Goal: Information Seeking & Learning: Compare options

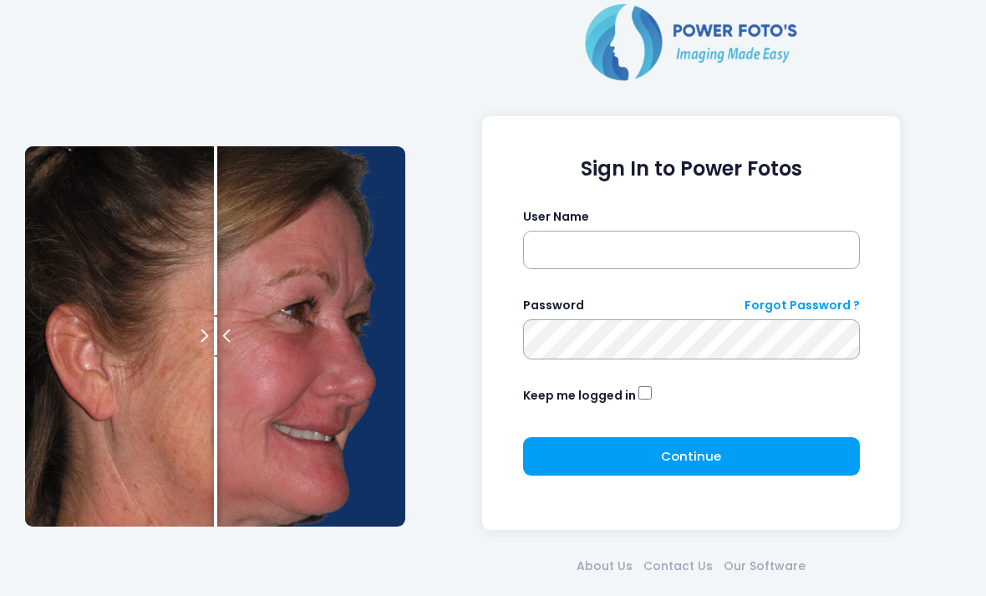
scroll to position [73, 0]
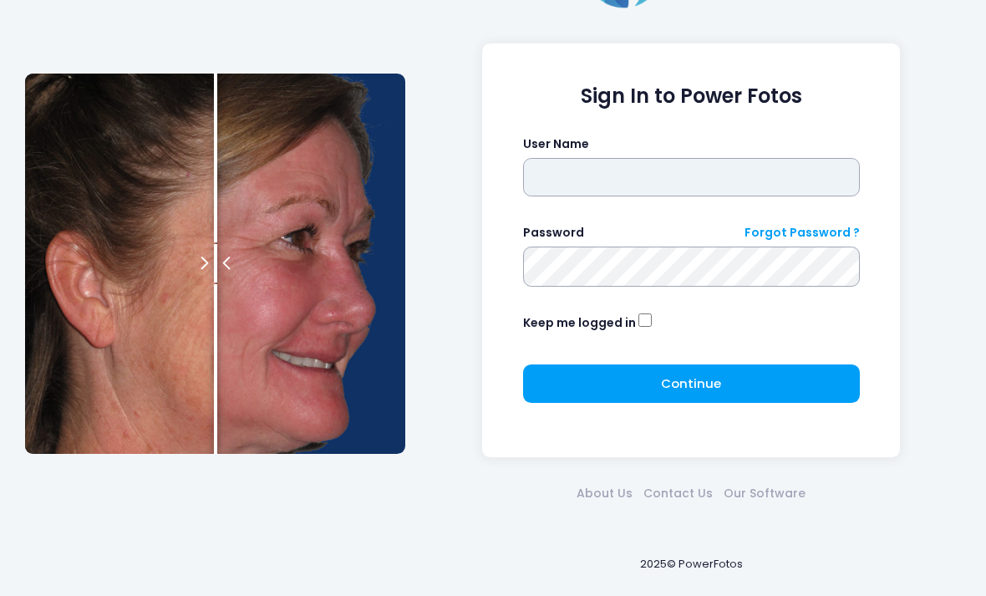
type input "*******"
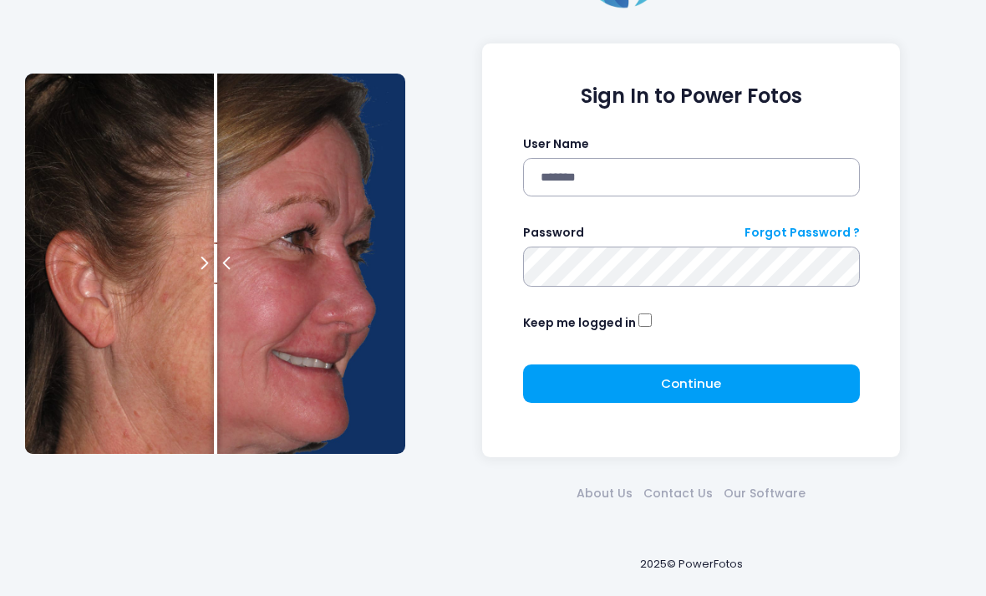
click button "submit" at bounding box center [0, 0] width 0 height 0
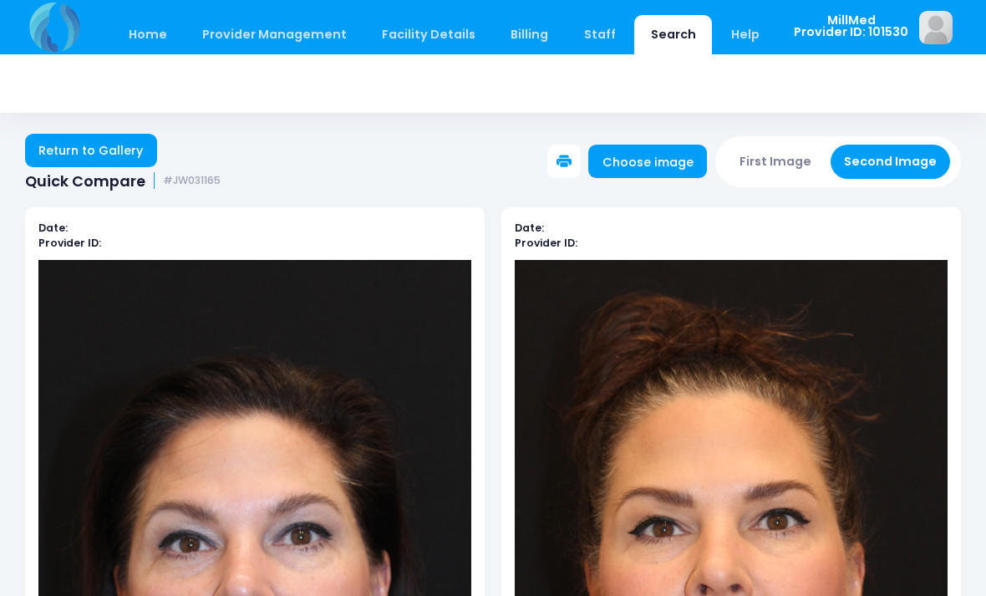
click at [646, 24] on link "Search" at bounding box center [673, 34] width 78 height 39
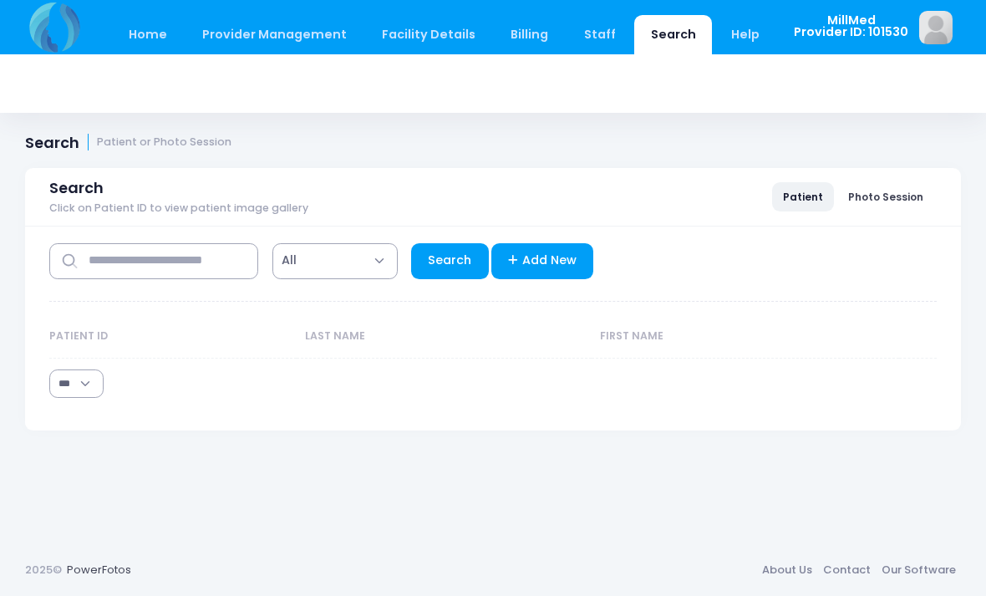
select select "***"
click at [160, 254] on input "text" at bounding box center [153, 261] width 209 height 36
type input "*****"
click at [435, 250] on link "Search" at bounding box center [450, 261] width 78 height 36
select select "***"
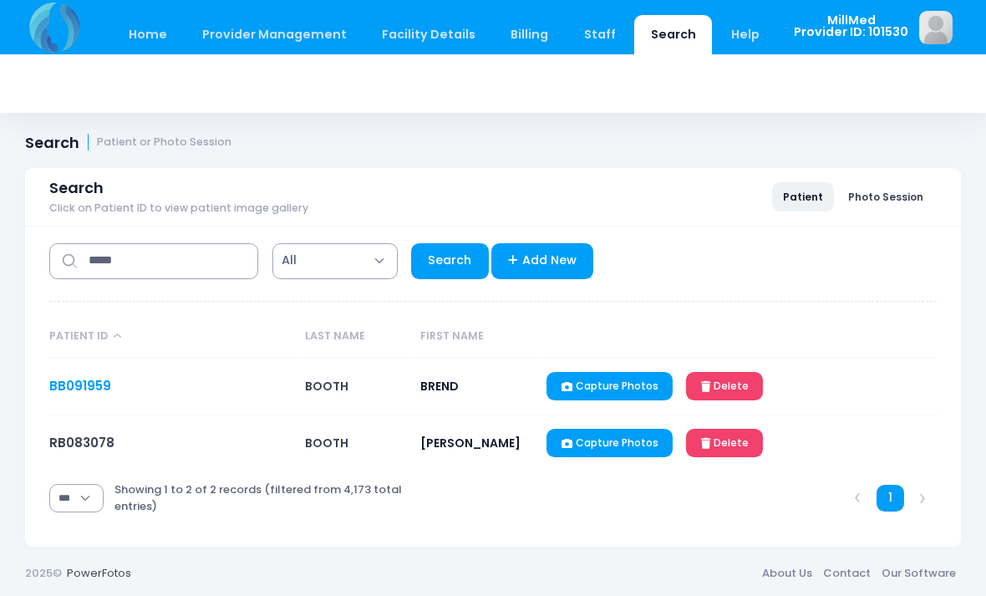
click at [85, 379] on link "BB091959" at bounding box center [80, 386] width 62 height 18
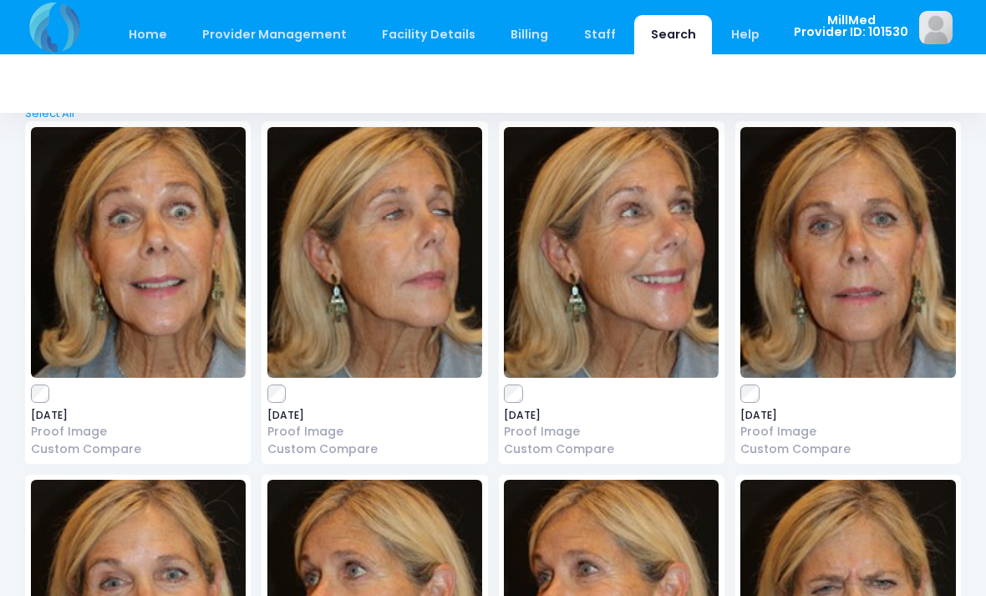
scroll to position [107, 0]
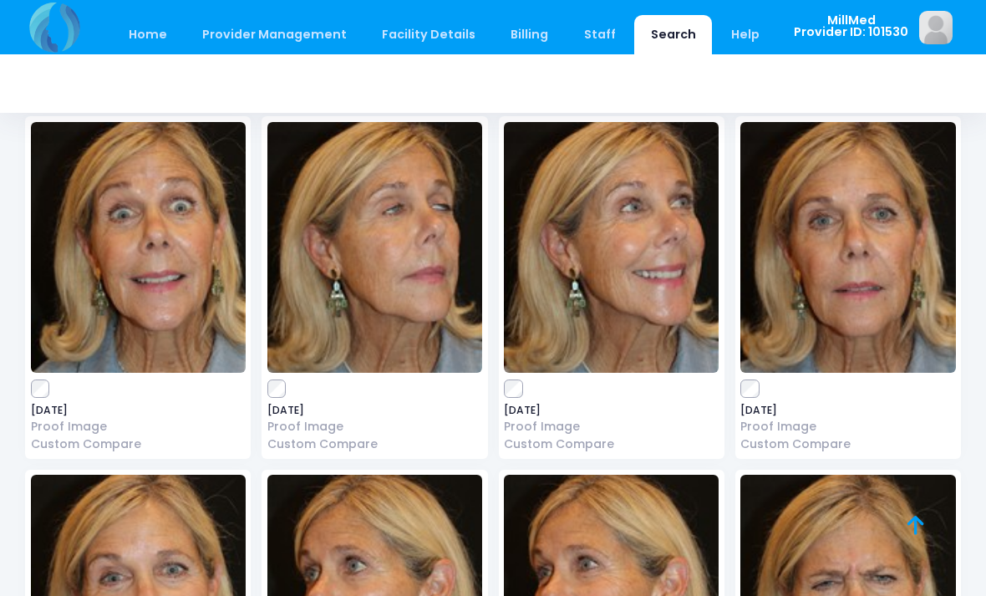
click at [175, 261] on img at bounding box center [138, 247] width 215 height 251
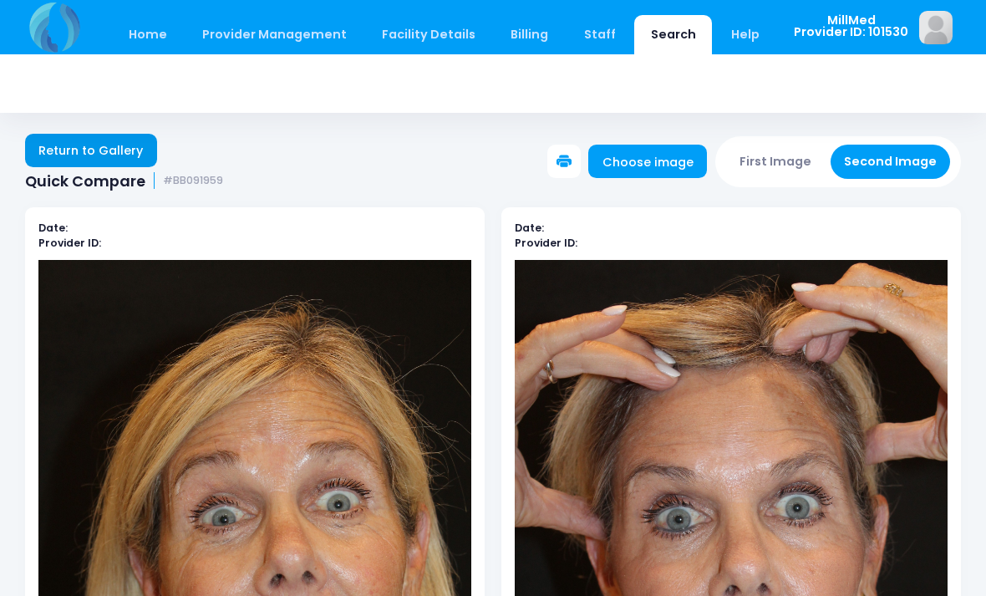
click at [127, 139] on link "Return to Gallery" at bounding box center [91, 150] width 132 height 33
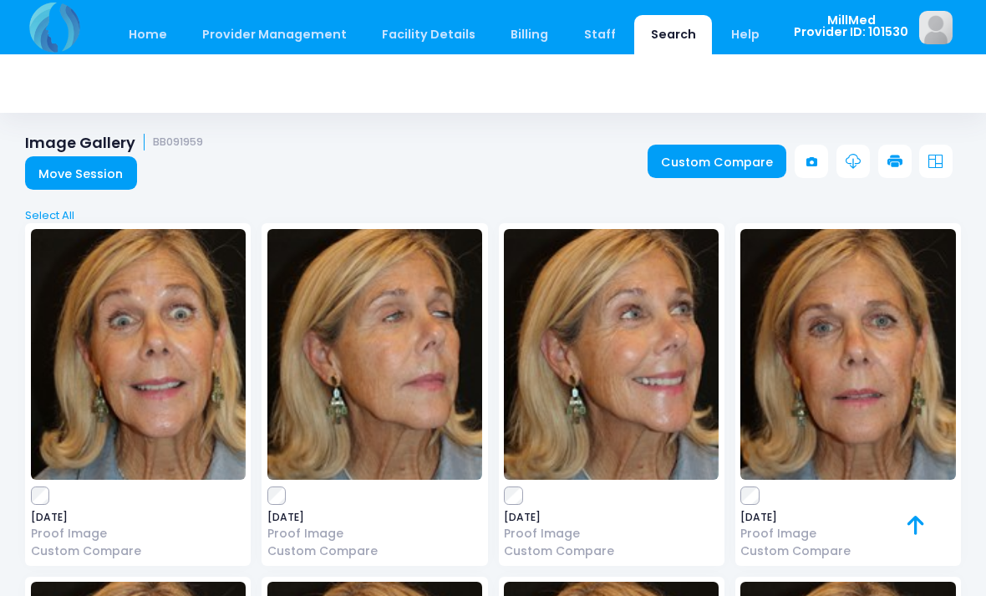
click at [617, 337] on img at bounding box center [611, 354] width 215 height 251
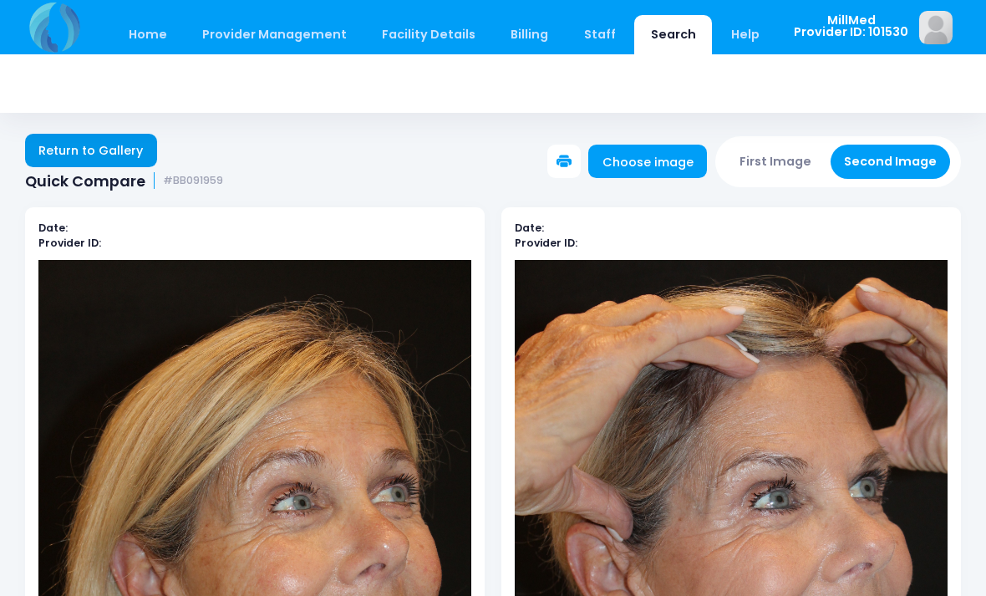
click at [123, 153] on link "Return to Gallery" at bounding box center [91, 150] width 132 height 33
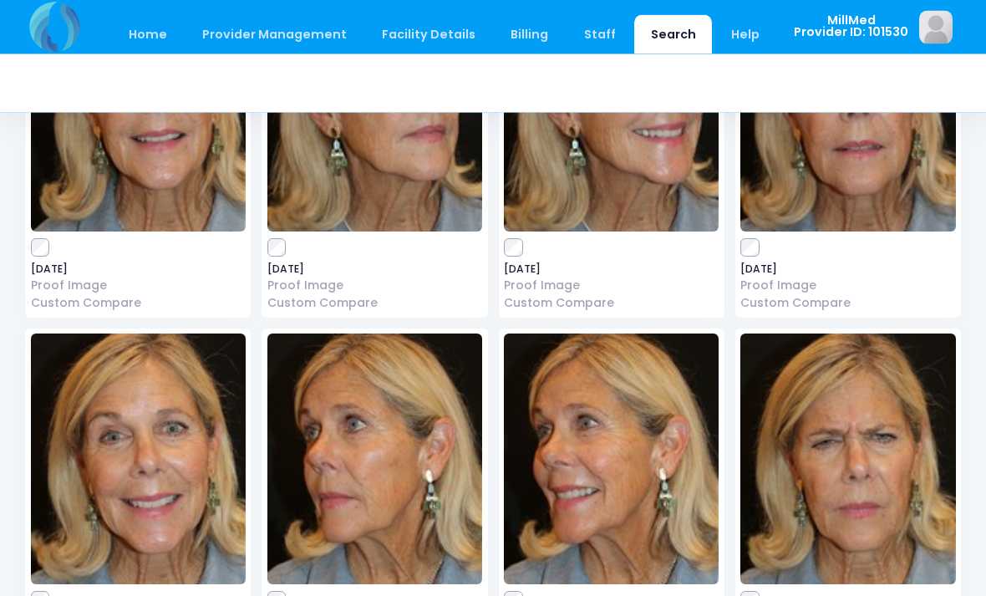
scroll to position [248, 0]
click at [613, 457] on img at bounding box center [611, 458] width 215 height 251
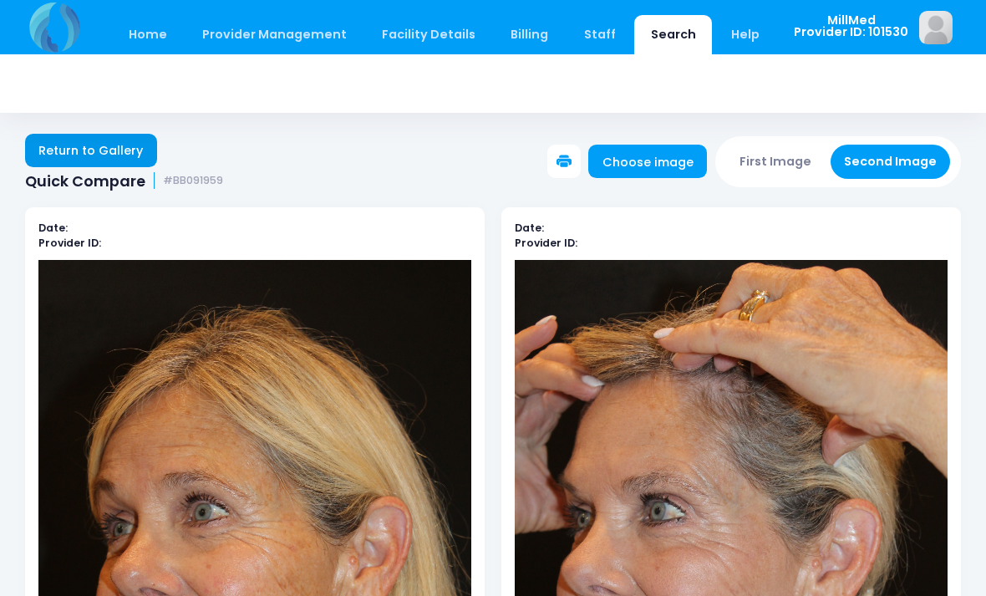
click at [111, 148] on link "Return to Gallery" at bounding box center [91, 150] width 132 height 33
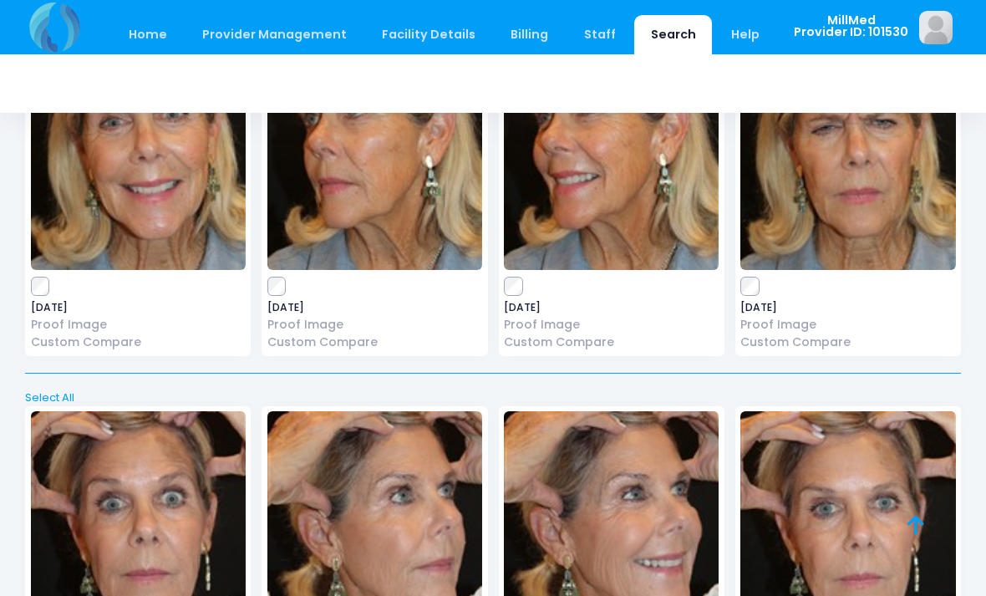
scroll to position [517, 0]
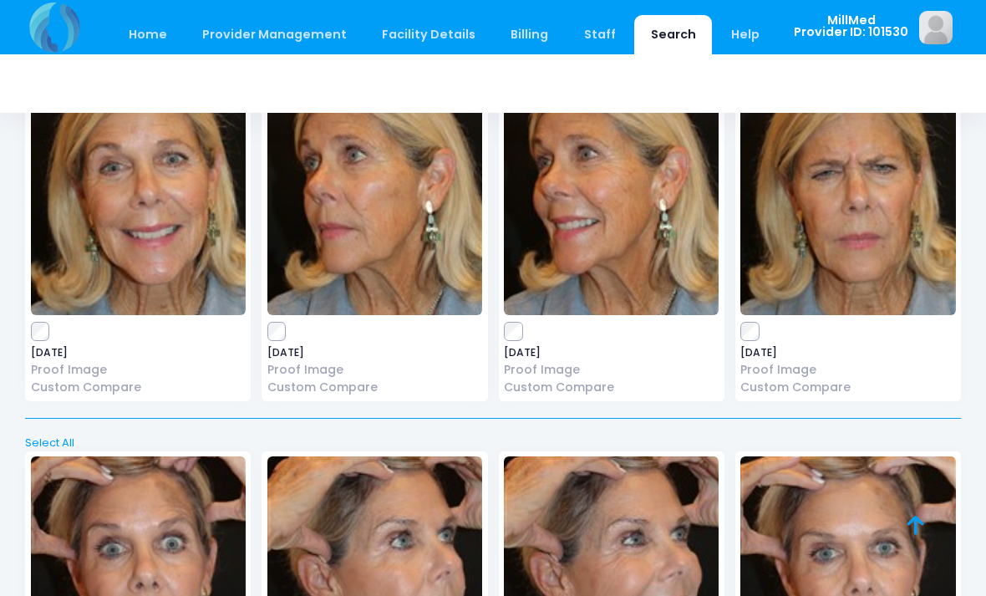
click at [897, 236] on img at bounding box center [847, 189] width 215 height 251
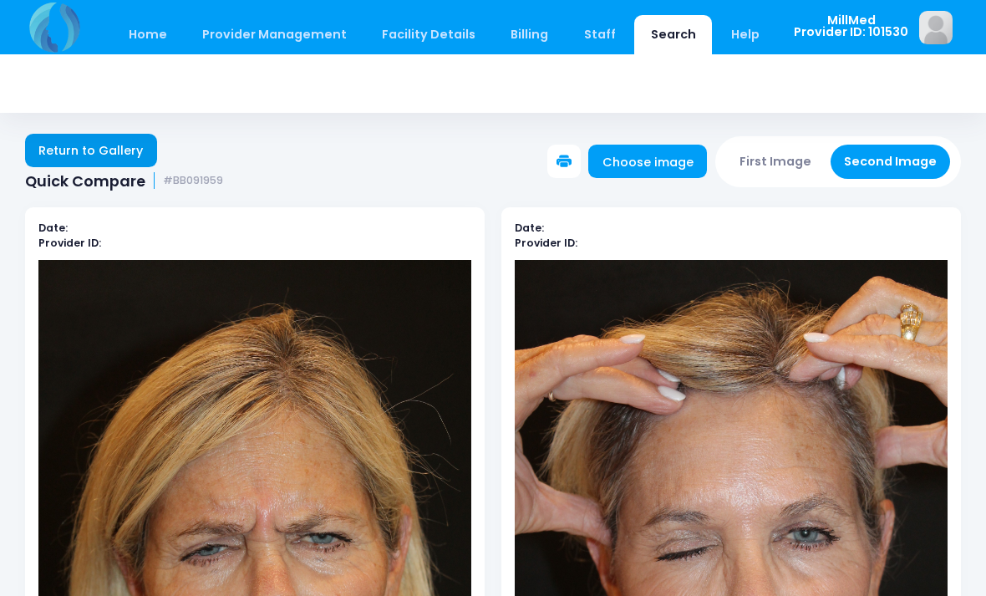
click at [91, 140] on link "Return to Gallery" at bounding box center [91, 150] width 132 height 33
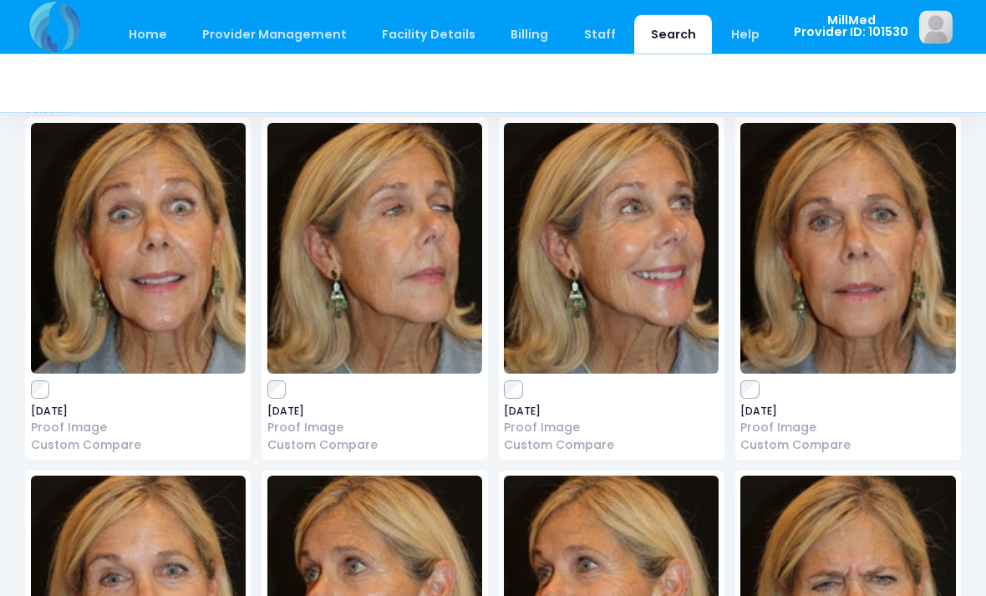
scroll to position [106, 0]
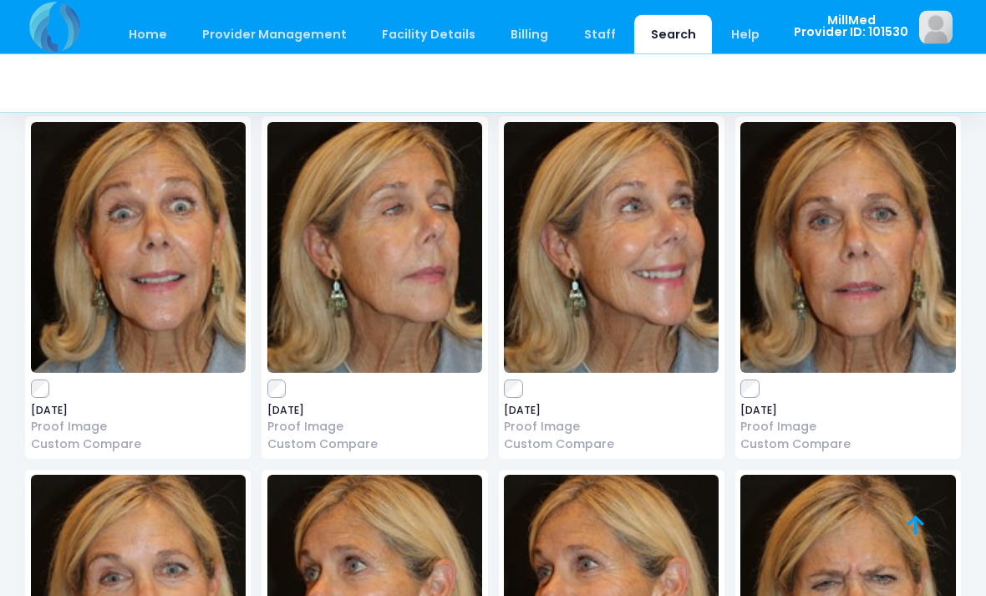
click at [612, 256] on img at bounding box center [611, 248] width 215 height 251
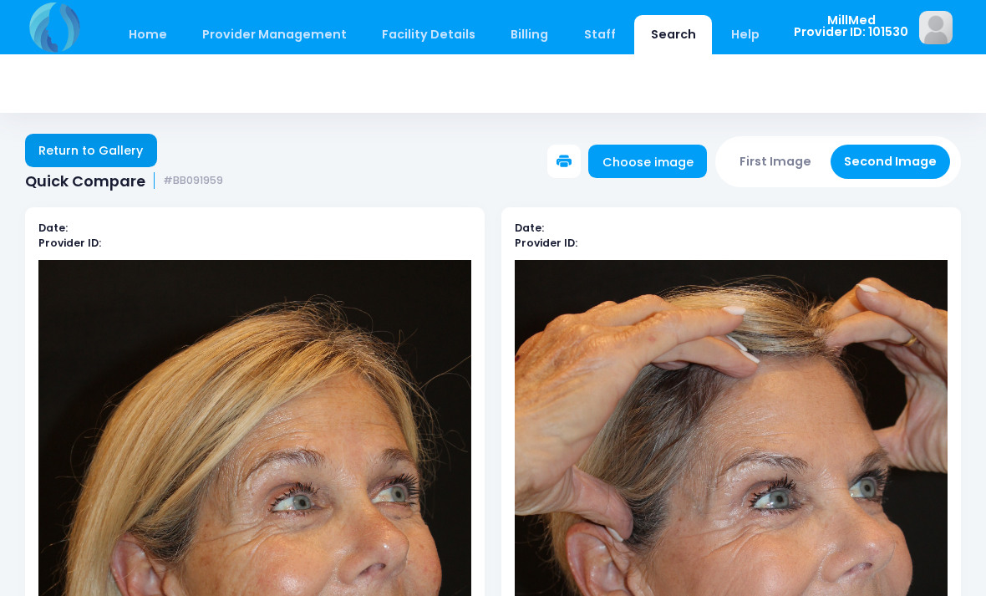
click at [123, 146] on link "Return to Gallery" at bounding box center [91, 150] width 132 height 33
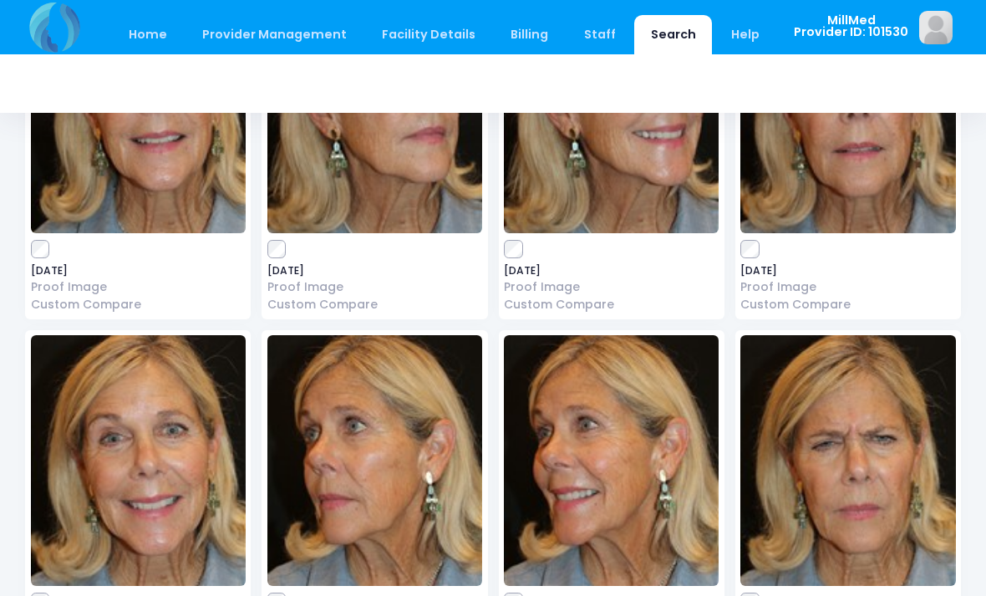
scroll to position [251, 0]
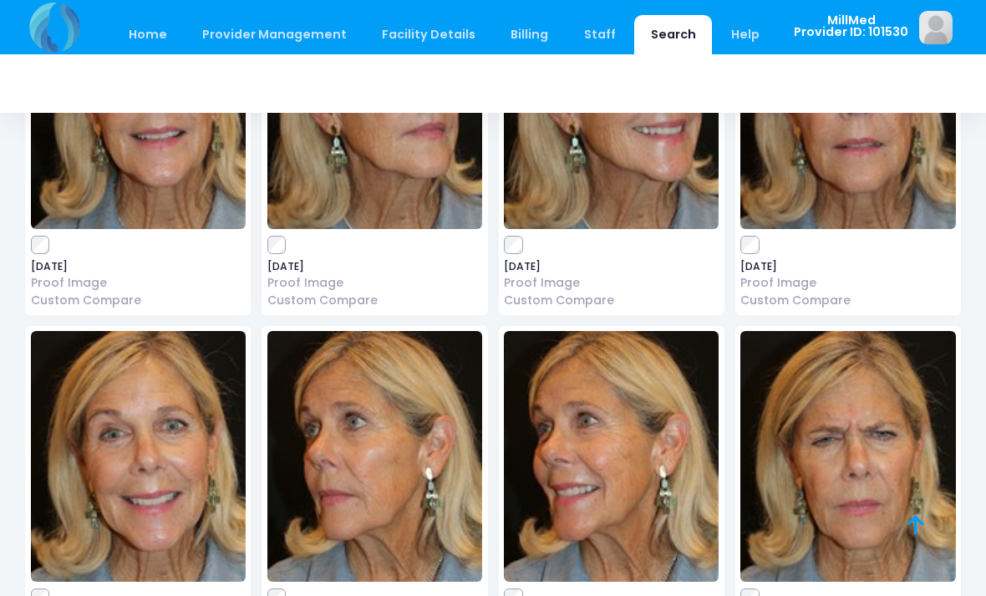
click at [625, 467] on img at bounding box center [611, 456] width 215 height 251
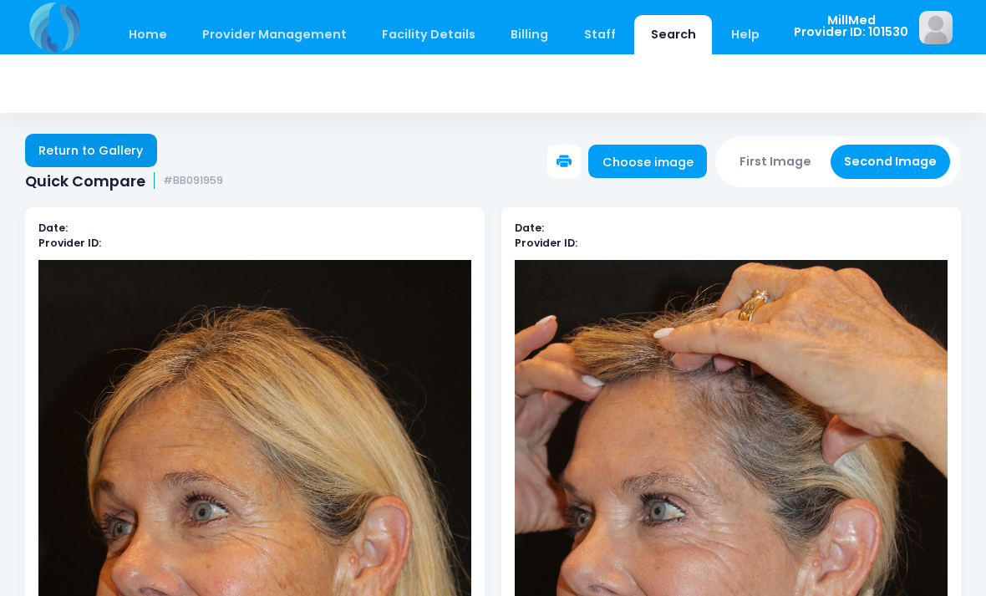
click at [92, 144] on link "Return to Gallery" at bounding box center [91, 150] width 132 height 33
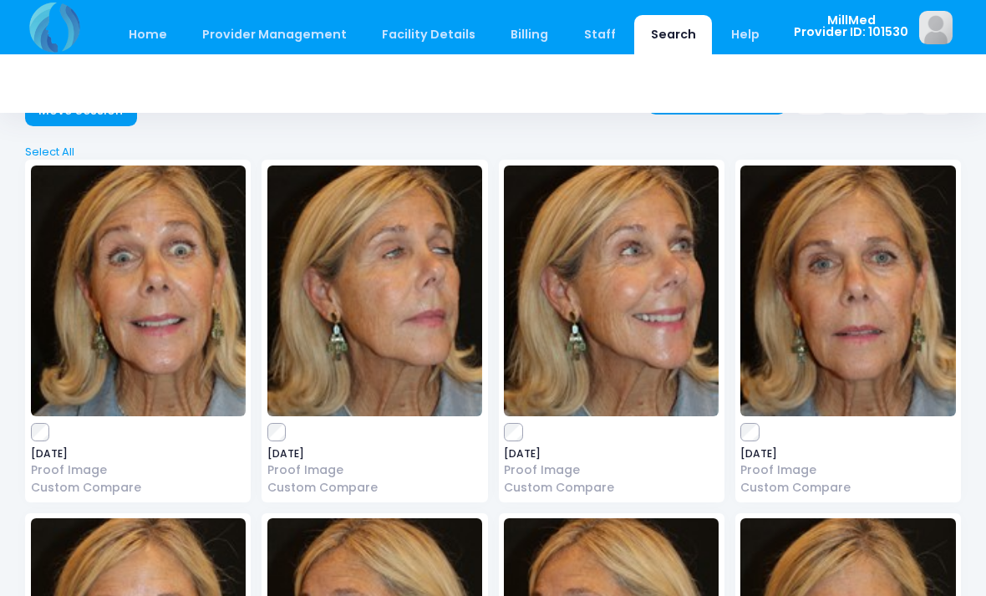
scroll to position [62, 0]
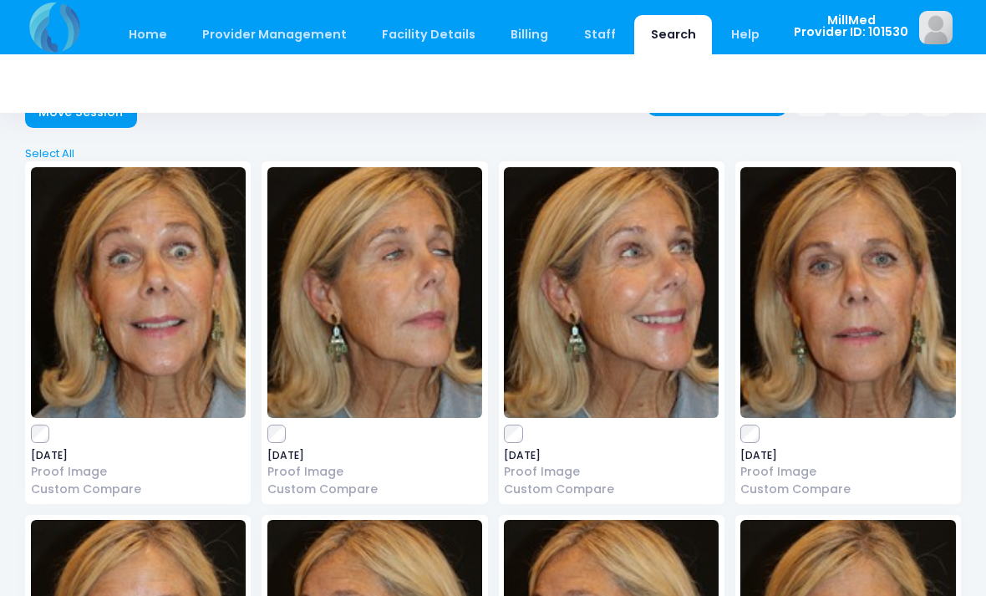
click at [843, 280] on img at bounding box center [847, 292] width 215 height 251
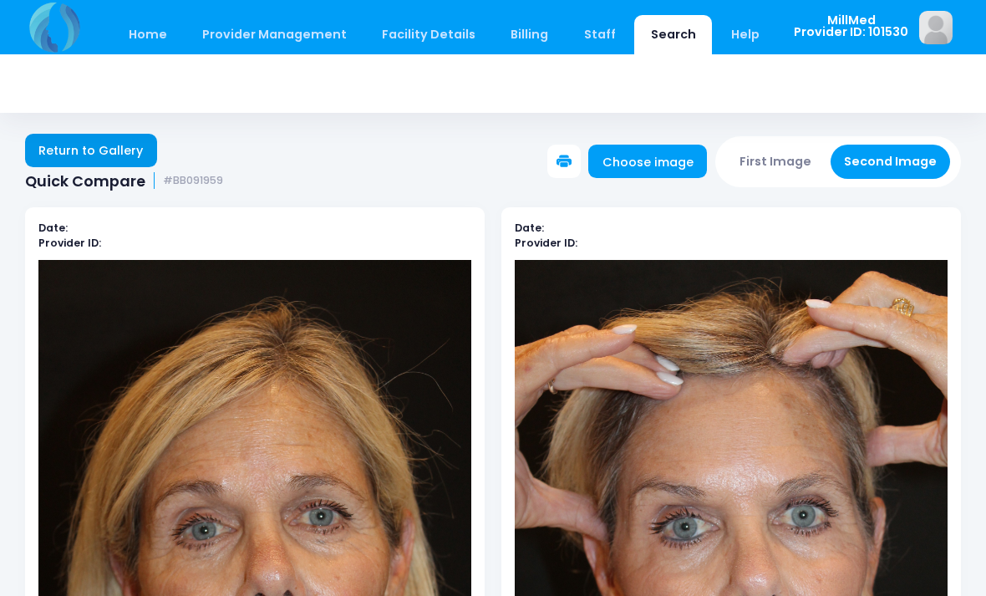
click at [116, 154] on link "Return to Gallery" at bounding box center [91, 150] width 132 height 33
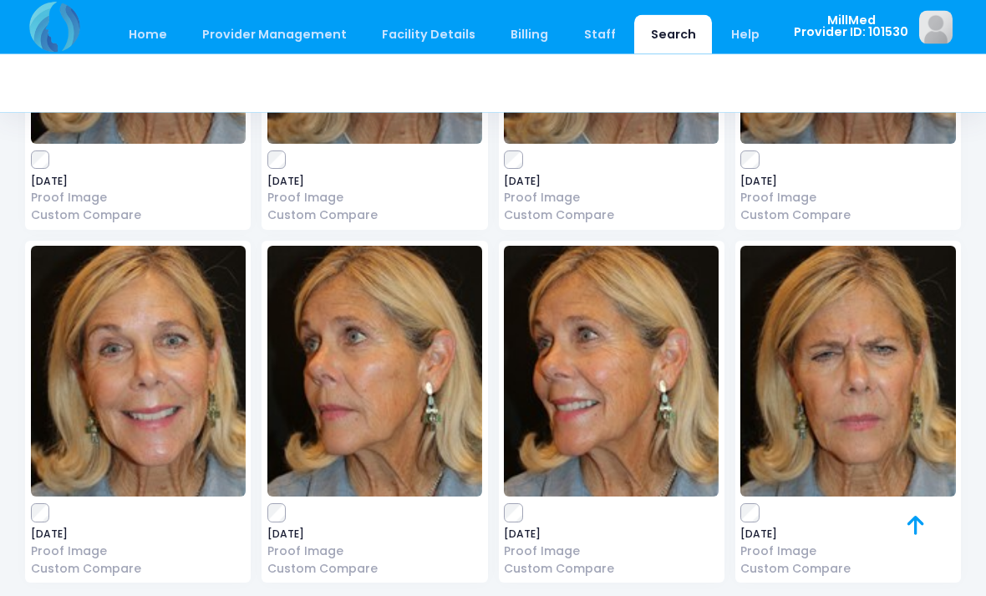
scroll to position [337, 0]
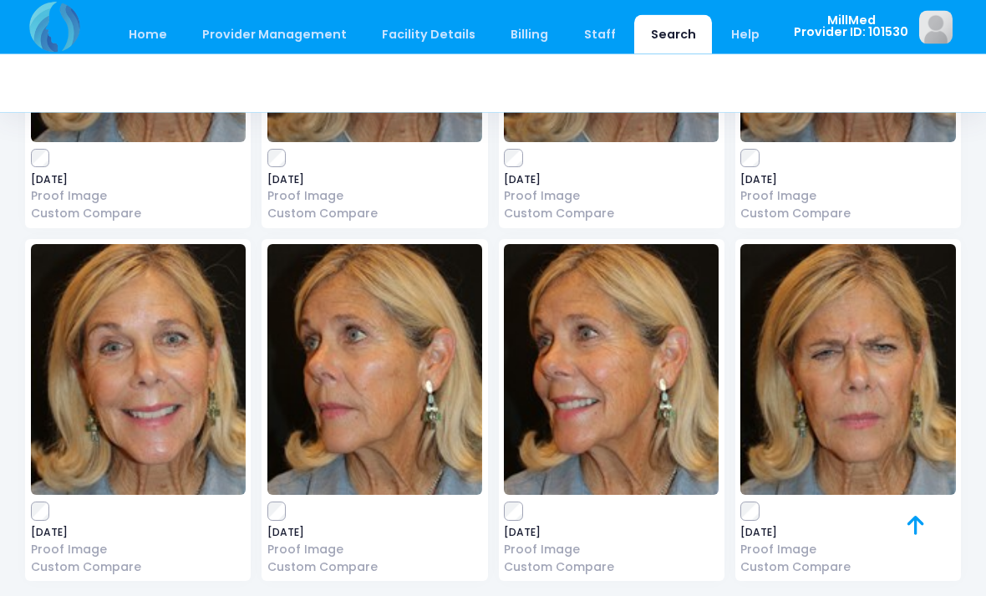
click at [137, 335] on img at bounding box center [138, 370] width 215 height 251
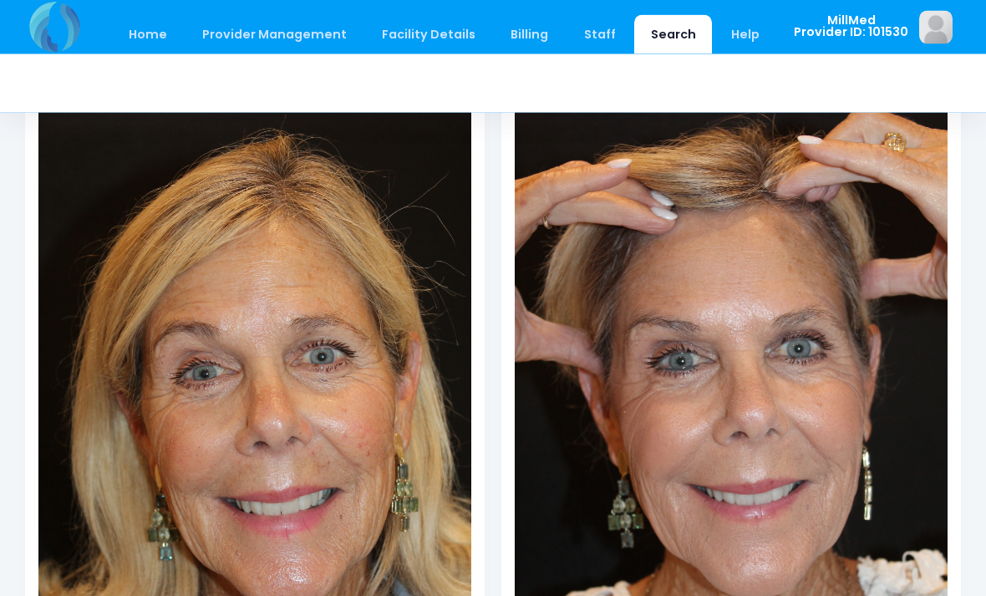
scroll to position [185, 0]
